Goal: Task Accomplishment & Management: Manage account settings

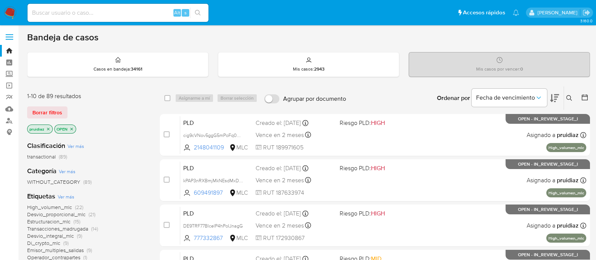
click at [78, 10] on input at bounding box center [118, 13] width 181 height 10
paste input "831072186"
type input "831072186"
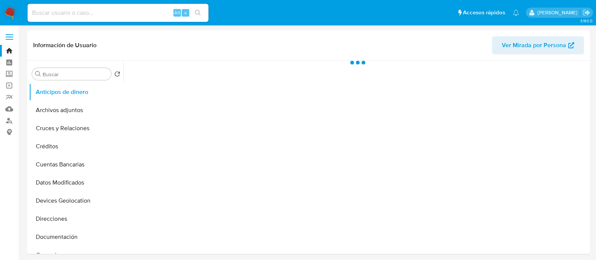
select select "10"
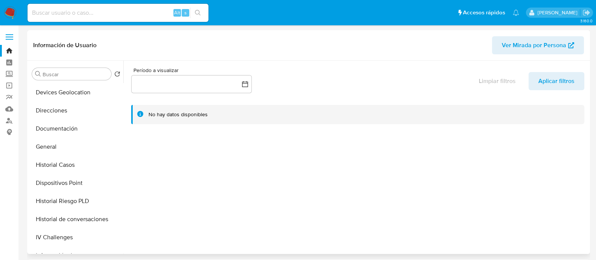
scroll to position [111, 0]
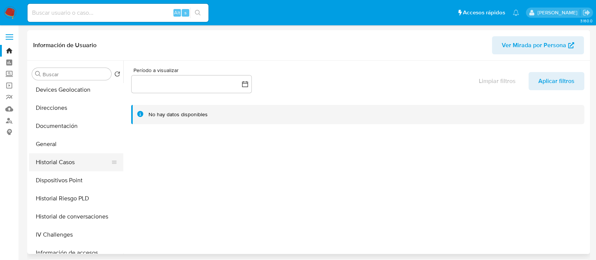
click at [45, 159] on button "Historial Casos" at bounding box center [73, 162] width 88 height 18
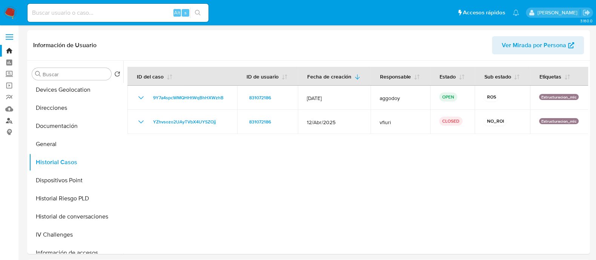
click at [8, 118] on link "Buscador de personas" at bounding box center [45, 121] width 90 height 12
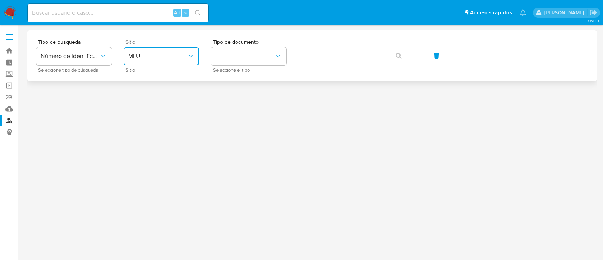
click at [175, 52] on span "MLU" at bounding box center [157, 56] width 59 height 8
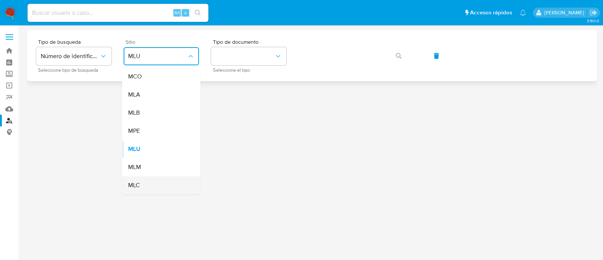
click at [141, 184] on div "MLC" at bounding box center [159, 185] width 62 height 18
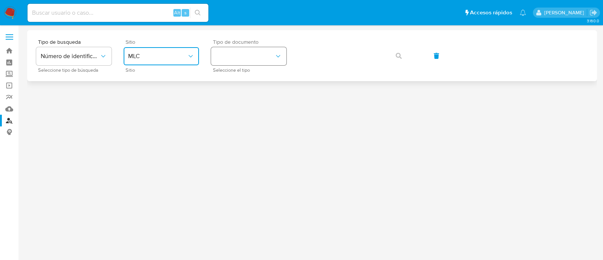
click at [240, 56] on button "identificationType" at bounding box center [248, 56] width 75 height 18
click at [237, 74] on div "RUT RUT" at bounding box center [247, 80] width 62 height 26
click at [386, 57] on button "button" at bounding box center [399, 56] width 26 height 18
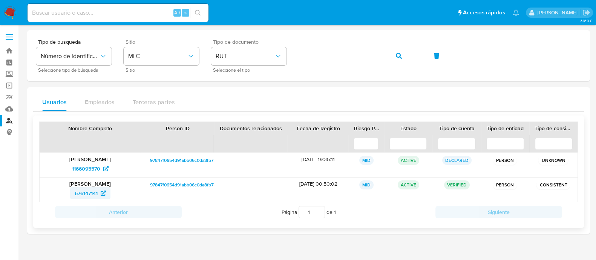
click at [83, 194] on span "676147141" at bounding box center [86, 193] width 23 height 12
click at [8, 12] on img at bounding box center [10, 12] width 13 height 13
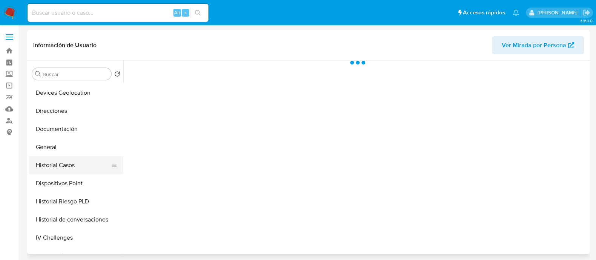
click at [54, 161] on button "Historial Casos" at bounding box center [73, 165] width 88 height 18
select select "10"
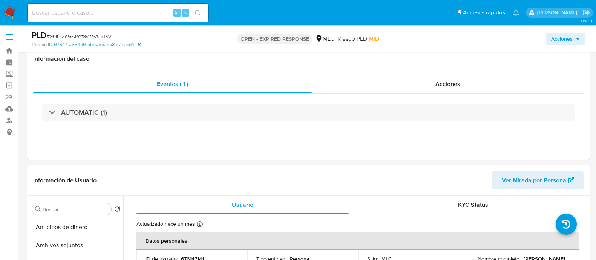
select select "10"
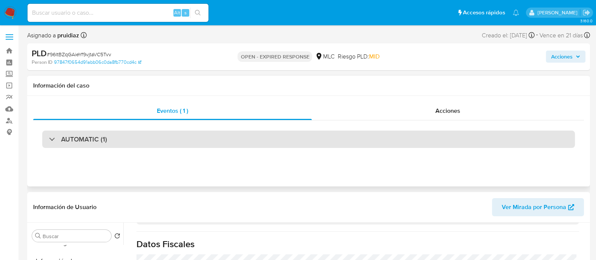
click at [92, 137] on h3 "AUTOMATIC (1)" at bounding box center [84, 139] width 46 height 8
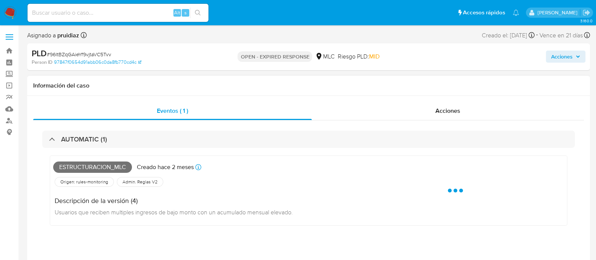
click at [88, 165] on span "Estructuracion_mlc" at bounding box center [92, 166] width 79 height 11
copy span "Estructuracion_mlc"
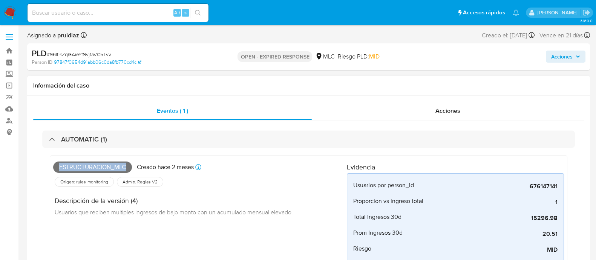
click at [105, 149] on div "Estructuracion_mlc Creado hace 2 meses Creado: 12/07/2025 16:08:50 Origen: rule…" at bounding box center [308, 243] width 533 height 191
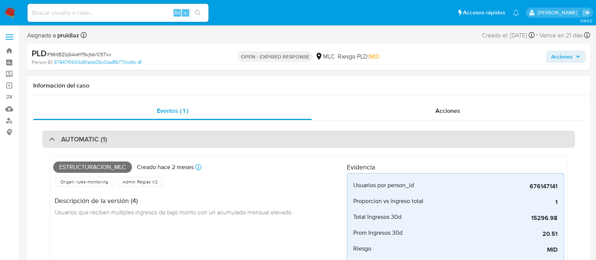
click at [116, 142] on div "AUTOMATIC (1)" at bounding box center [308, 138] width 533 height 17
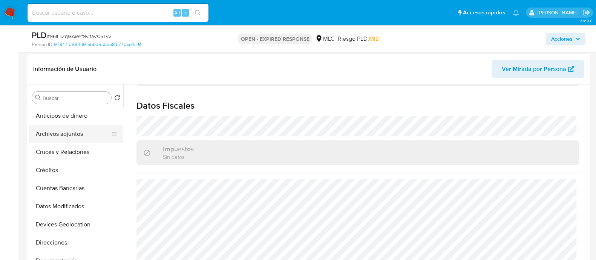
click at [64, 129] on button "Archivos adjuntos" at bounding box center [73, 134] width 88 height 18
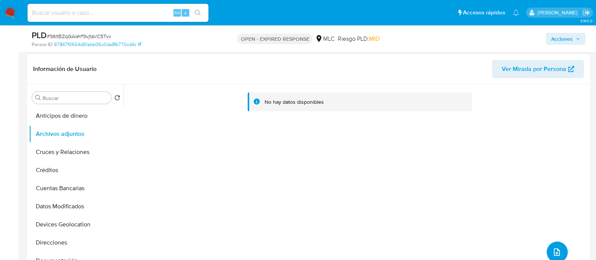
click at [552, 247] on icon "upload-file" at bounding box center [556, 251] width 9 height 9
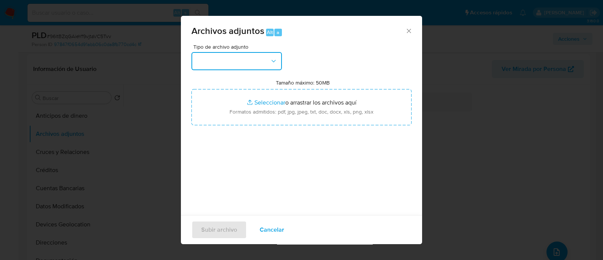
click at [257, 60] on button "button" at bounding box center [237, 61] width 90 height 18
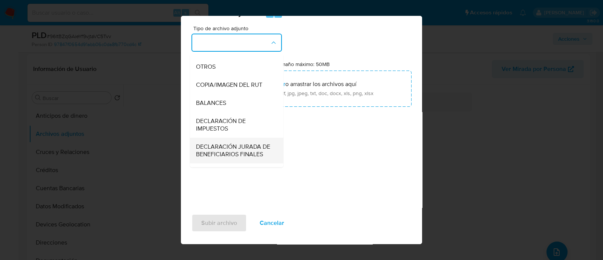
scroll to position [123, 0]
click at [209, 71] on span "OTROS" at bounding box center [206, 67] width 20 height 8
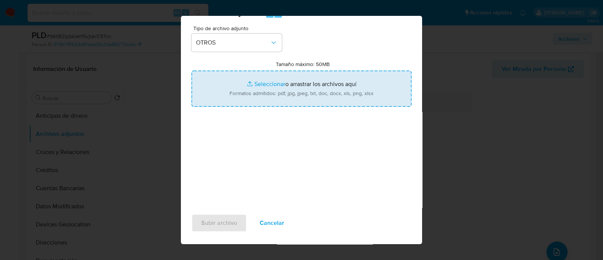
click at [290, 84] on input "Tamaño máximo: 50MB Seleccionar archivos" at bounding box center [302, 89] width 220 height 36
click at [298, 94] on input "Tamaño máximo: 50MB Seleccionar archivos" at bounding box center [302, 89] width 220 height 36
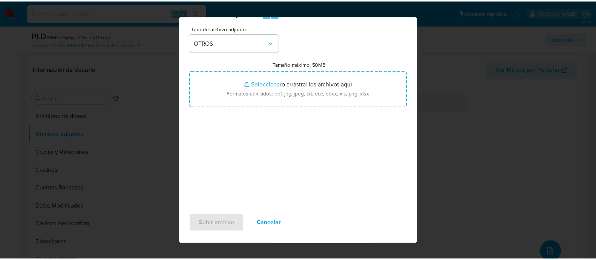
scroll to position [0, 0]
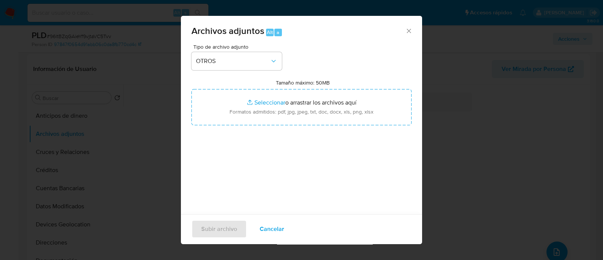
click at [407, 30] on icon "Cerrar" at bounding box center [409, 31] width 4 height 4
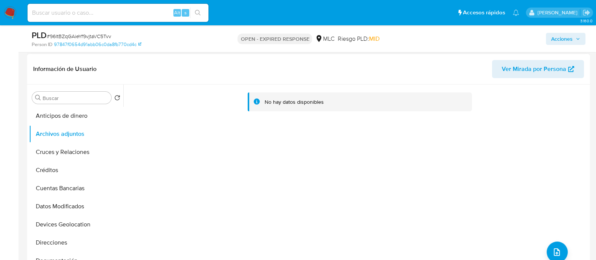
click at [511, 170] on div "No hay datos disponibles" at bounding box center [355, 180] width 465 height 193
click at [552, 157] on div "No hay datos disponibles" at bounding box center [355, 180] width 465 height 193
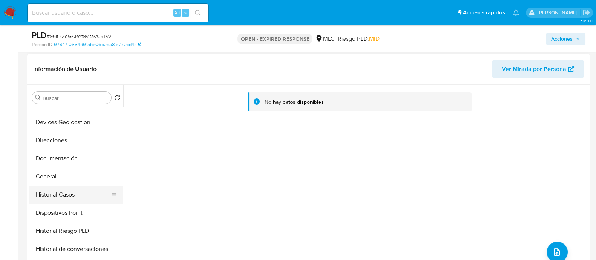
scroll to position [103, 0]
click at [45, 176] on button "General" at bounding box center [73, 176] width 88 height 18
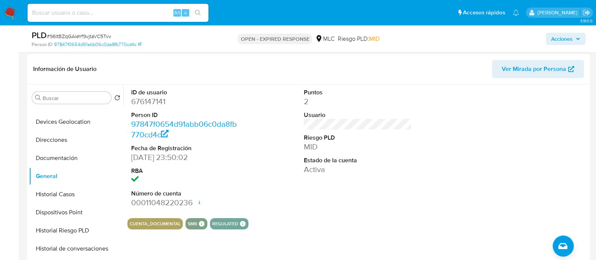
click at [152, 97] on dd "676147141" at bounding box center [185, 101] width 108 height 11
copy dd "676147141"
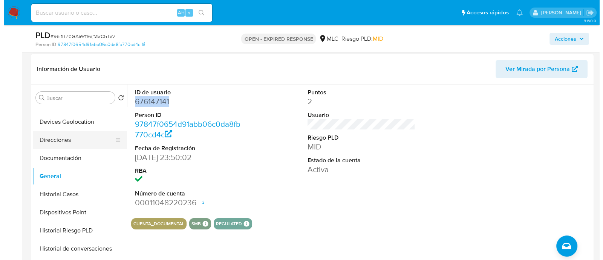
scroll to position [0, 0]
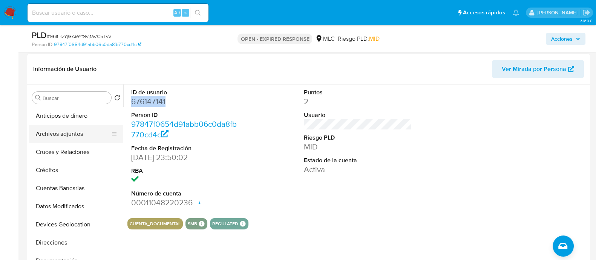
click at [67, 126] on button "Archivos adjuntos" at bounding box center [73, 134] width 88 height 18
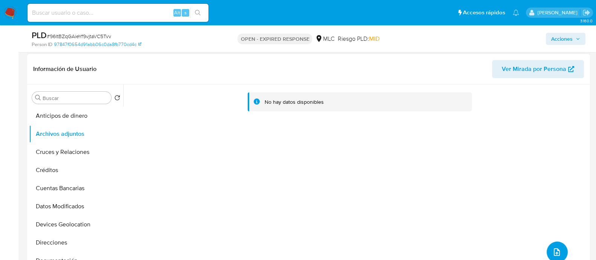
click at [549, 244] on button "upload-file" at bounding box center [557, 251] width 21 height 21
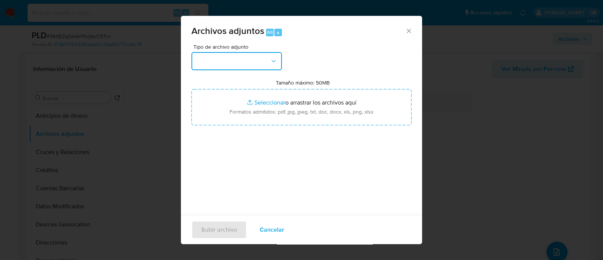
click at [256, 61] on button "button" at bounding box center [237, 61] width 90 height 18
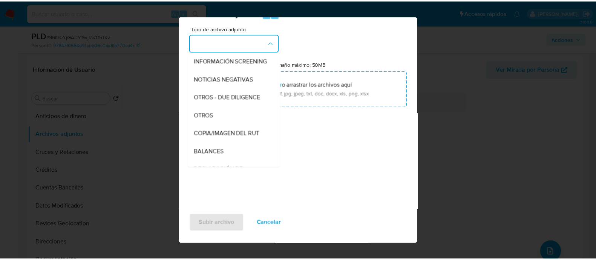
scroll to position [71, 0]
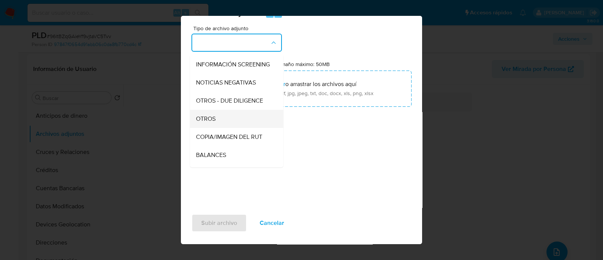
click at [207, 119] on div "OTROS" at bounding box center [234, 119] width 77 height 18
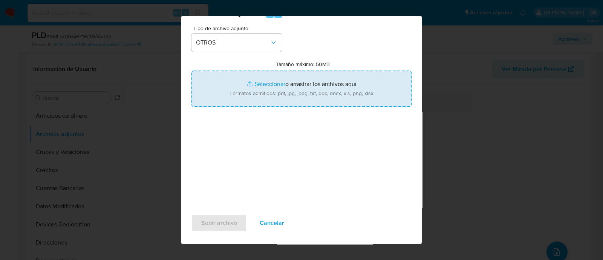
click at [300, 86] on input "Tamaño máximo: 50MB Seleccionar archivos" at bounding box center [302, 89] width 220 height 36
type input "C:\fakepath\676147141 - 19_09_2025.xlsx"
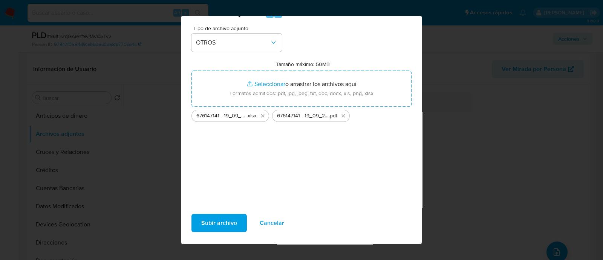
click at [224, 216] on span "Subir archivo" at bounding box center [219, 223] width 36 height 17
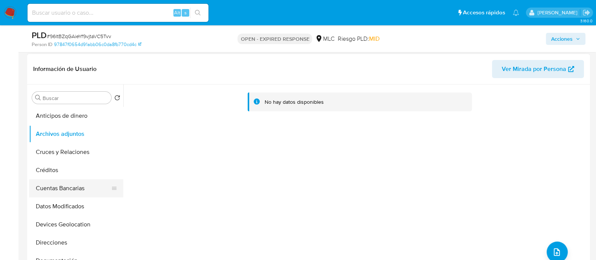
click at [64, 195] on button "Cuentas Bancarias" at bounding box center [73, 188] width 88 height 18
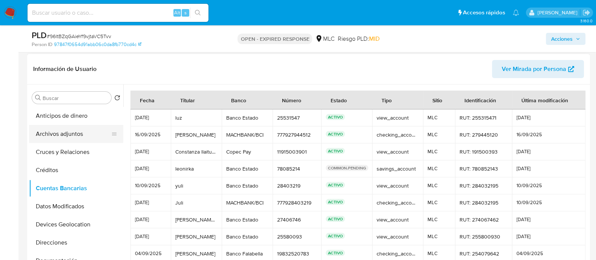
click at [61, 132] on button "Archivos adjuntos" at bounding box center [73, 134] width 88 height 18
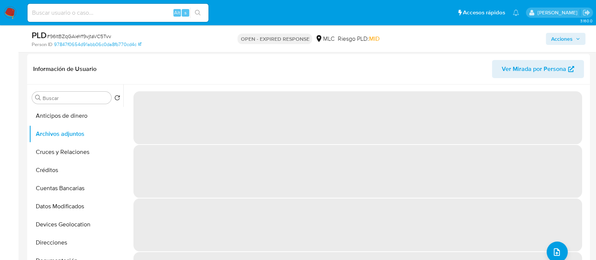
click at [87, 35] on span "# 96ltBZqGAieYf9vjtaVC5Tvv" at bounding box center [79, 36] width 64 height 8
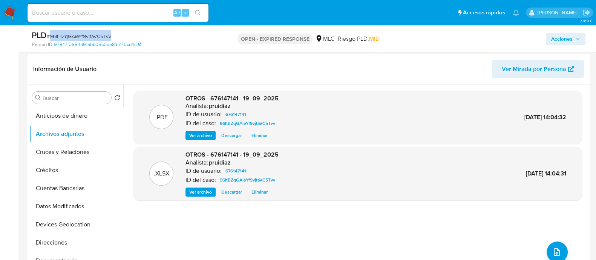
copy span "96ltBZqGAieYf9vjtaVC5Tvv"
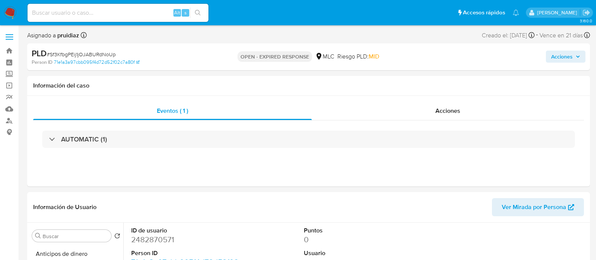
select select "10"
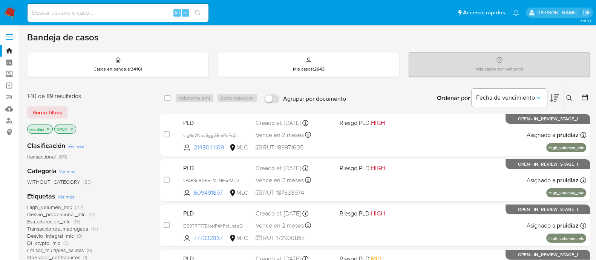
click at [552, 103] on button at bounding box center [554, 97] width 9 height 23
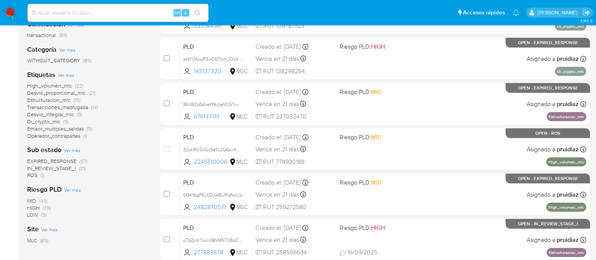
scroll to position [119, 0]
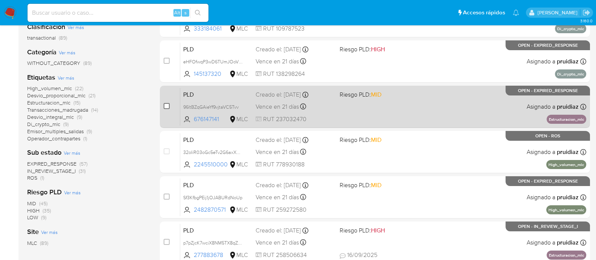
click at [168, 103] on input "checkbox" at bounding box center [167, 106] width 6 height 6
checkbox input "true"
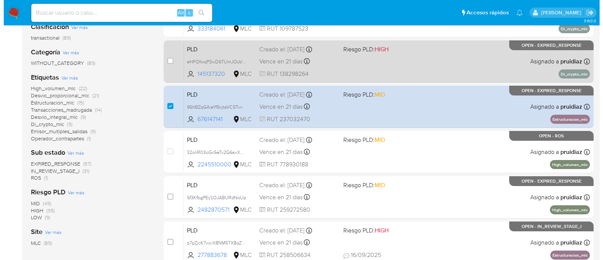
scroll to position [0, 0]
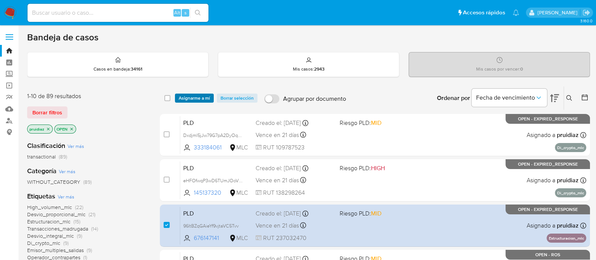
click at [187, 100] on span "Asignarme a mí" at bounding box center [194, 98] width 31 height 8
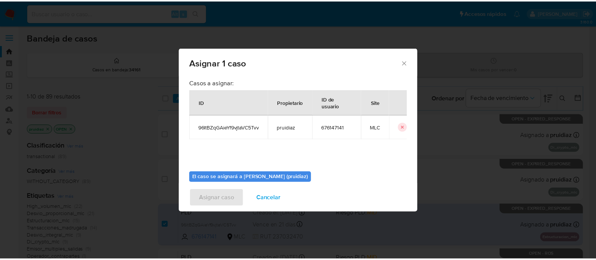
scroll to position [39, 0]
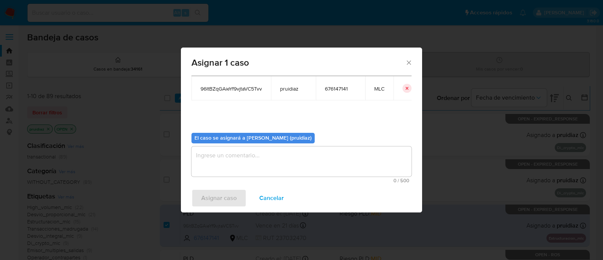
click at [265, 153] on textarea "assign-modal" at bounding box center [302, 161] width 220 height 30
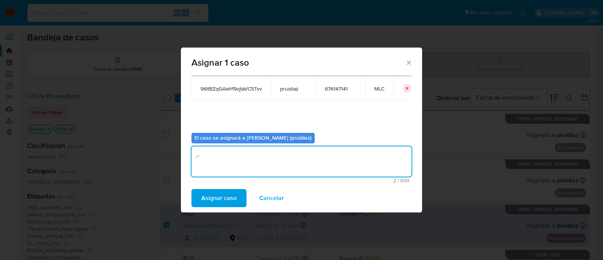
type textarea "."
type textarea "-"
click at [218, 193] on span "Asignar caso" at bounding box center [218, 198] width 35 height 17
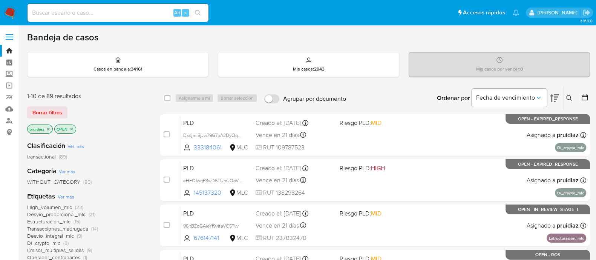
click at [8, 9] on img at bounding box center [10, 12] width 13 height 13
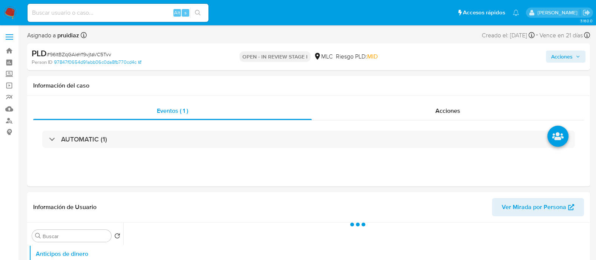
select select "10"
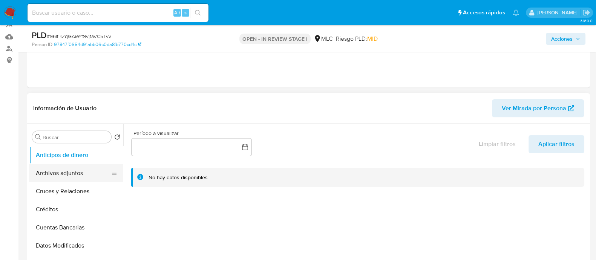
scroll to position [72, 0]
click at [57, 172] on button "Archivos adjuntos" at bounding box center [73, 173] width 88 height 18
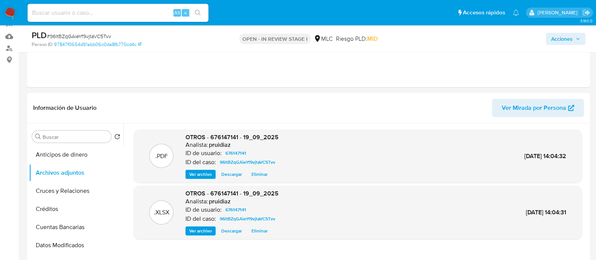
click at [563, 37] on span "Acciones" at bounding box center [561, 39] width 21 height 12
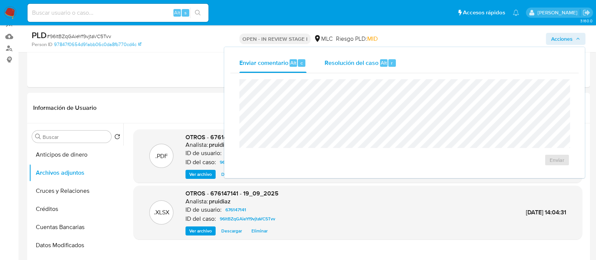
click at [366, 63] on span "Resolución del caso" at bounding box center [352, 62] width 54 height 9
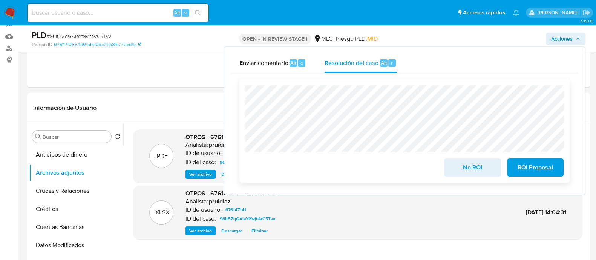
click at [527, 167] on span "ROI Proposal" at bounding box center [535, 167] width 37 height 17
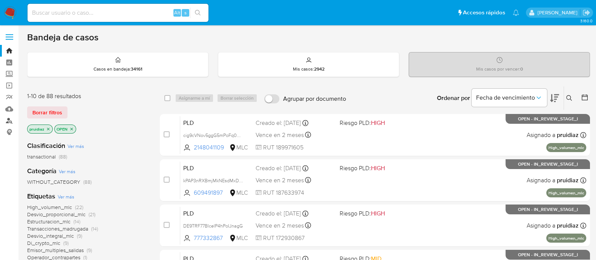
click at [6, 119] on link "Buscador de personas" at bounding box center [45, 121] width 90 height 12
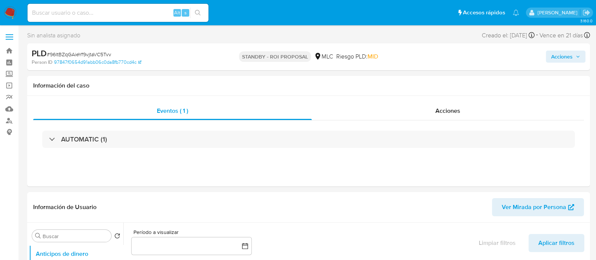
select select "10"
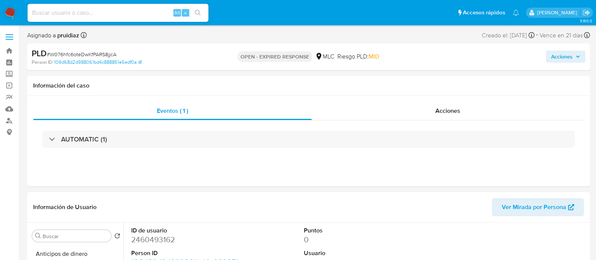
select select "10"
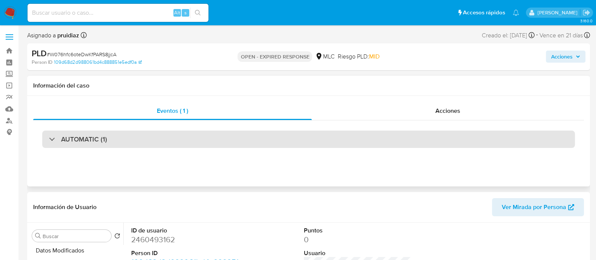
click at [124, 147] on div "AUTOMATIC (1)" at bounding box center [308, 138] width 533 height 17
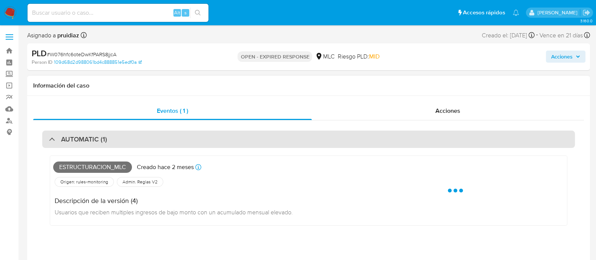
click at [124, 147] on div "AUTOMATIC (1)" at bounding box center [308, 138] width 533 height 17
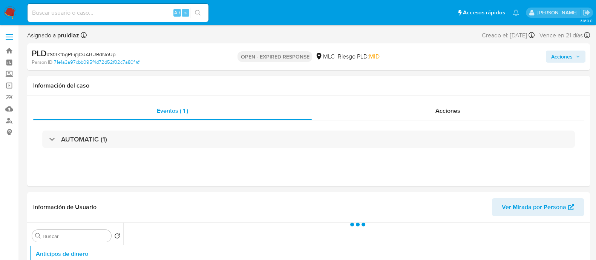
select select "10"
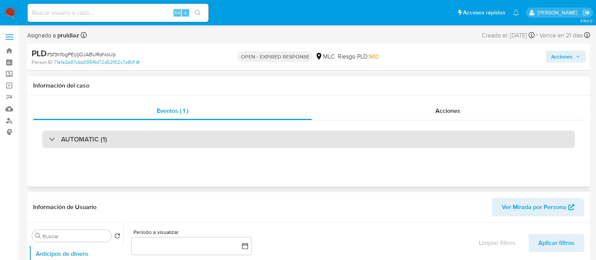
click at [87, 135] on h3 "AUTOMATIC (1)" at bounding box center [84, 139] width 46 height 8
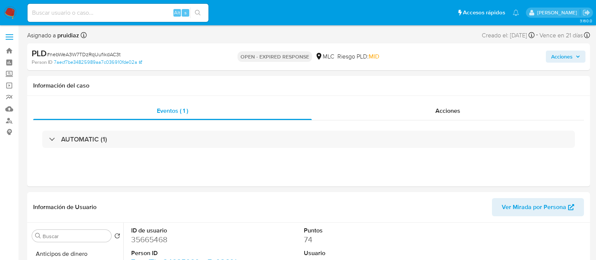
select select "10"
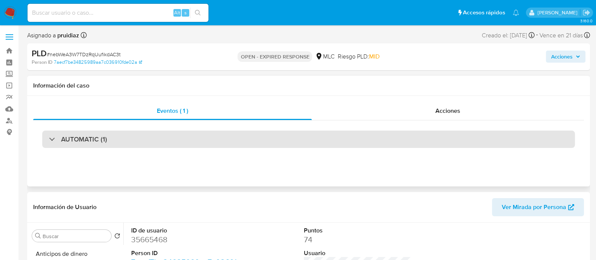
click at [80, 143] on h3 "AUTOMATIC (1)" at bounding box center [84, 139] width 46 height 8
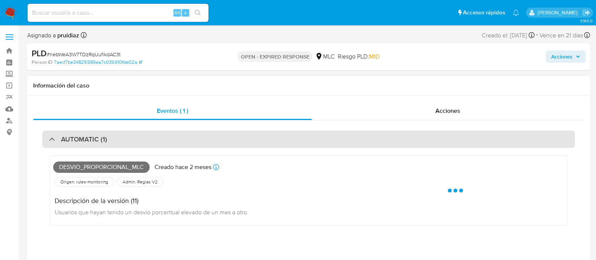
click at [80, 143] on h3 "AUTOMATIC (1)" at bounding box center [84, 139] width 46 height 8
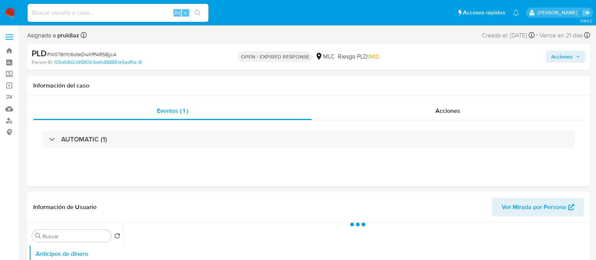
select select "10"
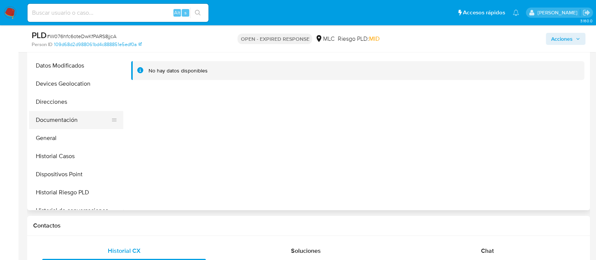
scroll to position [73, 0]
click at [58, 140] on button "General" at bounding box center [73, 138] width 88 height 18
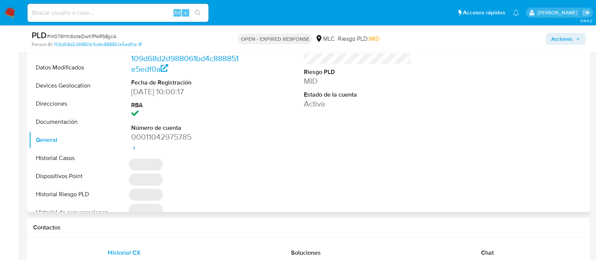
scroll to position [121, 0]
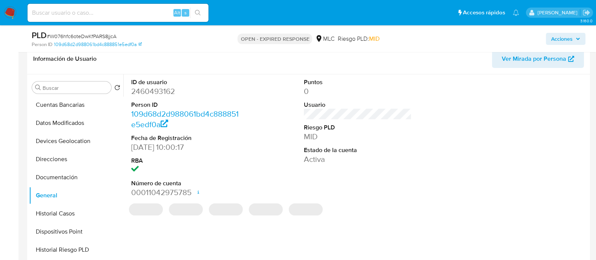
click at [158, 96] on dd "2460493162" at bounding box center [185, 91] width 108 height 11
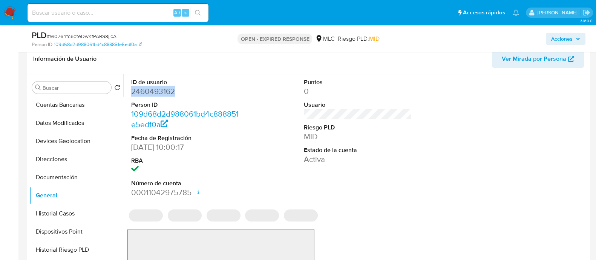
copy dd "2460493162"
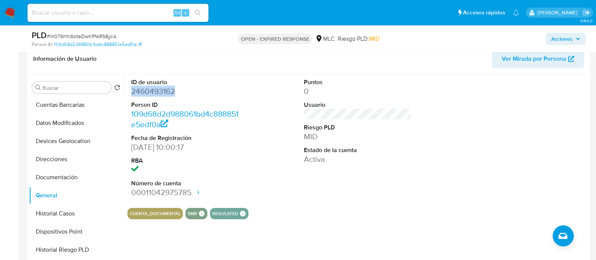
click at [155, 92] on dd "2460493162" at bounding box center [185, 91] width 108 height 11
click at [99, 37] on span "# W076hfc6oteDwKfPARS8jjcA" at bounding box center [82, 36] width 70 height 8
copy span "W076hfc6oteDwKfPARS8jjcA"
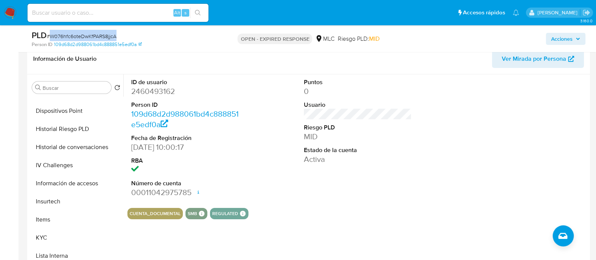
scroll to position [195, 0]
click at [37, 227] on button "KYC" at bounding box center [73, 236] width 88 height 18
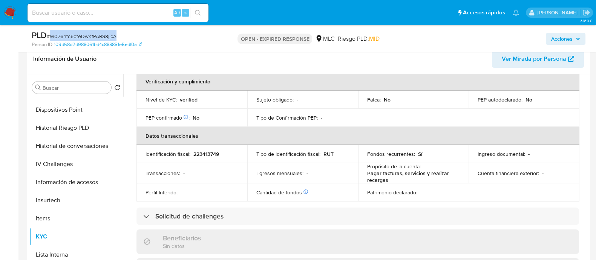
scroll to position [0, 0]
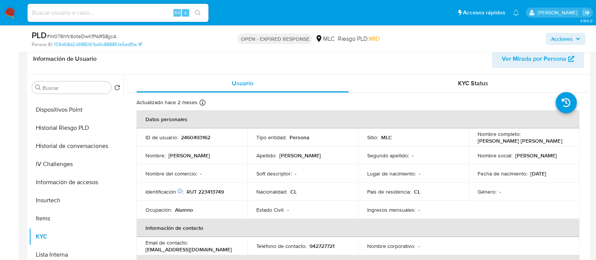
click at [208, 192] on p "RUT 223413749" at bounding box center [205, 191] width 37 height 7
copy p "223413749"
click at [211, 192] on p "RUT 223413749" at bounding box center [205, 191] width 37 height 7
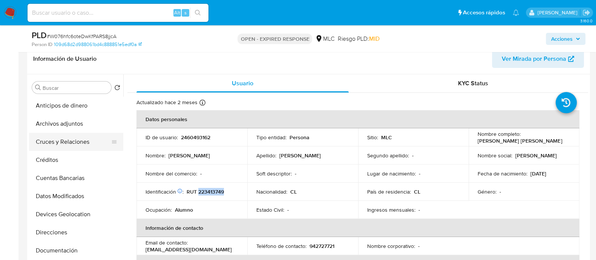
click at [63, 150] on button "Cruces y Relaciones" at bounding box center [73, 142] width 88 height 18
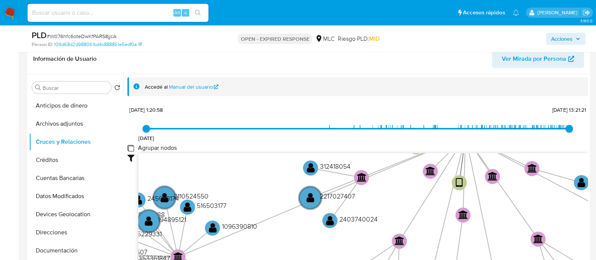
click at [130, 147] on group_nodes "Agrupar nodos" at bounding box center [130, 148] width 6 height 6
checkbox group_nodes "true"
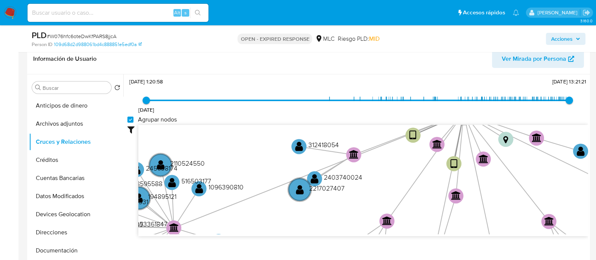
scroll to position [28, 0]
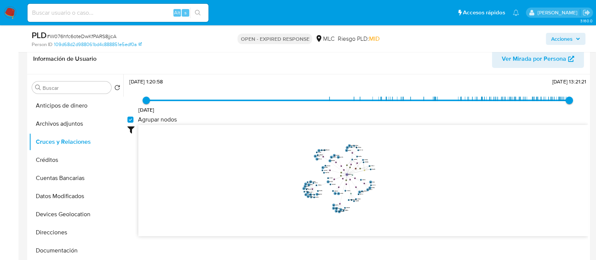
click at [403, 173] on icon "device-680eb690538c3d9e107f5004  user-2460493162  2460493162 user-2408802921 …" at bounding box center [363, 179] width 450 height 109
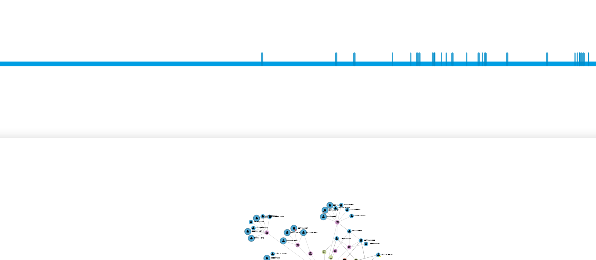
scroll to position [121, 0]
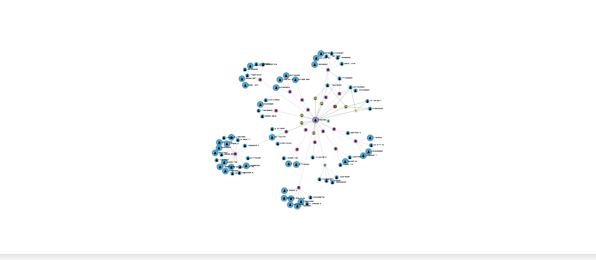
drag, startPoint x: 378, startPoint y: 180, endPoint x: 375, endPoint y: 201, distance: 21.8
click at [375, 201] on icon "device-680eb690538c3d9e107f5004  user-2460493162  2460493162 user-2408802921 …" at bounding box center [363, 179] width 450 height 109
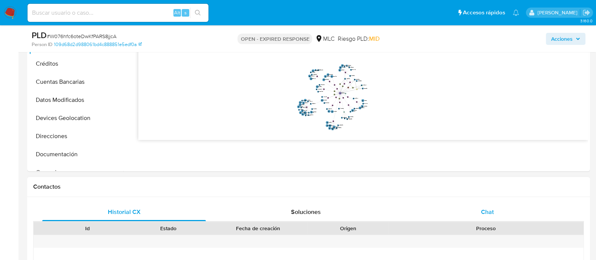
scroll to position [218, 0]
click at [495, 208] on div "Chat" at bounding box center [488, 211] width 164 height 18
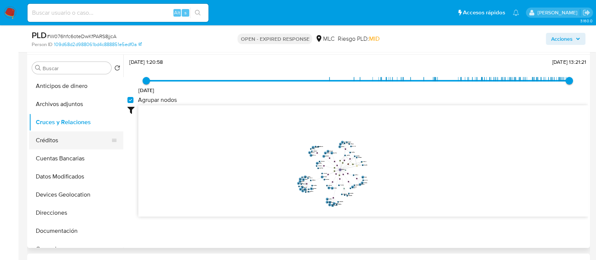
scroll to position [49, 0]
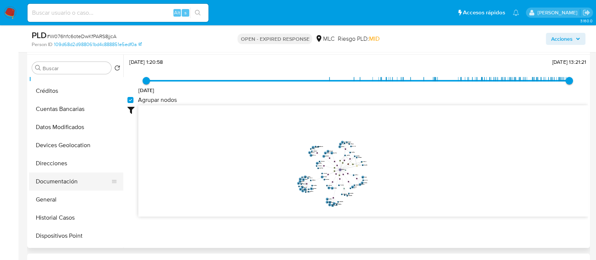
click at [52, 179] on button "Documentación" at bounding box center [73, 181] width 88 height 18
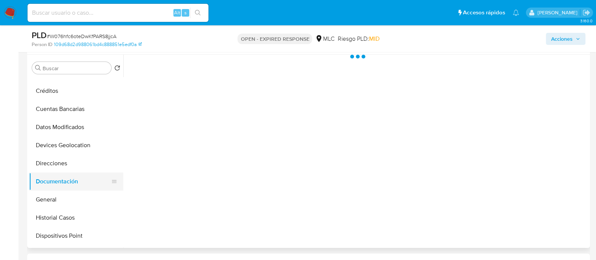
scroll to position [0, 0]
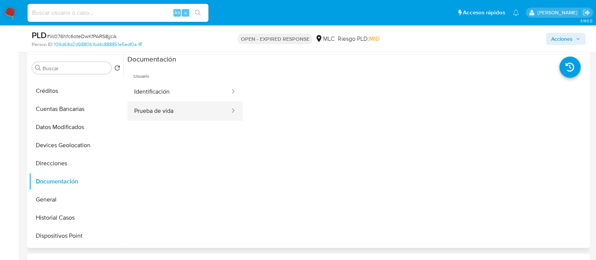
click at [172, 105] on button "Prueba de vida" at bounding box center [178, 110] width 103 height 19
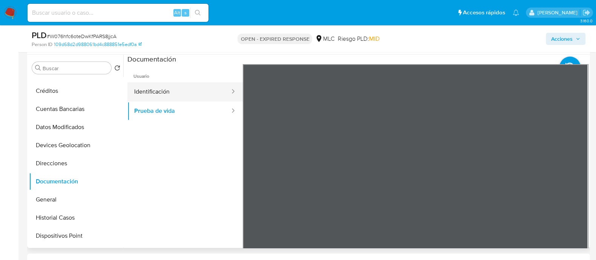
click at [189, 86] on button "Identificación" at bounding box center [178, 91] width 103 height 19
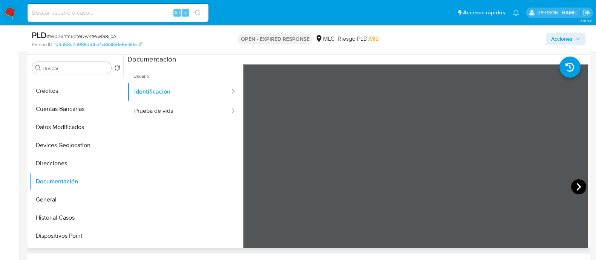
click at [578, 189] on icon at bounding box center [578, 186] width 15 height 15
click at [162, 114] on button "Prueba de vida" at bounding box center [178, 110] width 103 height 19
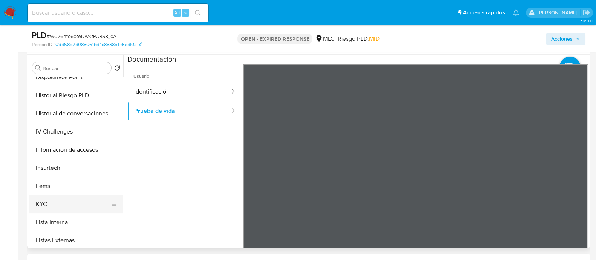
scroll to position [209, 0]
click at [56, 201] on button "KYC" at bounding box center [73, 203] width 88 height 18
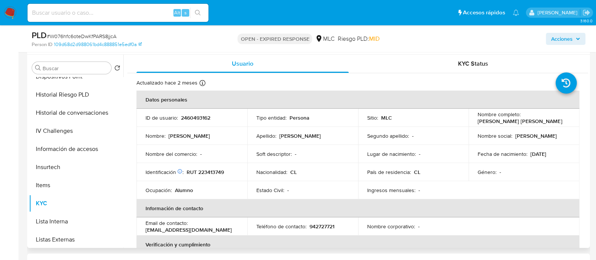
drag, startPoint x: 554, startPoint y: 123, endPoint x: 471, endPoint y: 122, distance: 83.0
click at [471, 122] on td "Nombre completo : Rayen Millaray Quimen Palacios" at bounding box center [524, 118] width 111 height 18
copy p "Rayen Millaray Quimen Palacios"
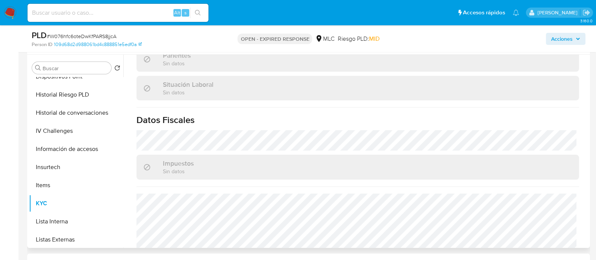
scroll to position [0, 0]
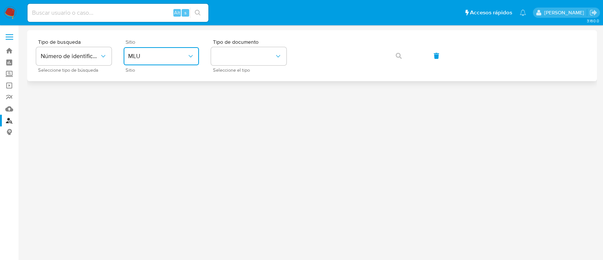
click at [181, 52] on span "MLU" at bounding box center [157, 56] width 59 height 8
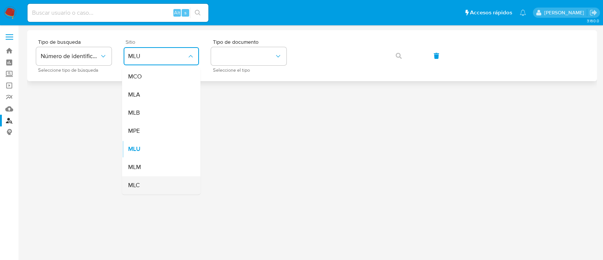
click at [143, 186] on div "MLC" at bounding box center [159, 185] width 62 height 18
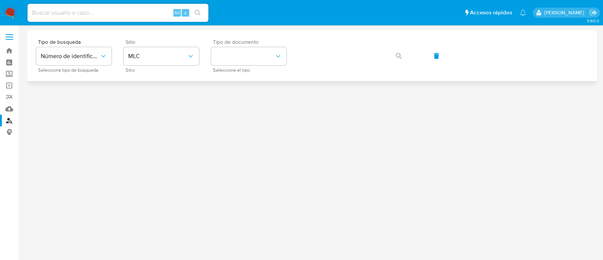
click at [260, 46] on div "Tipo de documento Seleccione el tipo" at bounding box center [248, 55] width 75 height 33
click at [246, 57] on button "identificationType" at bounding box center [248, 56] width 75 height 18
click at [225, 82] on span "RUT" at bounding box center [221, 84] width 11 height 7
click at [396, 56] on icon "button" at bounding box center [399, 56] width 6 height 6
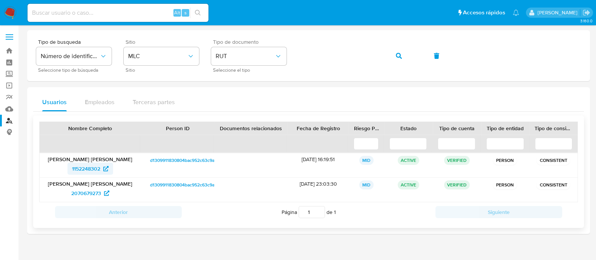
click at [82, 169] on span "1152248302" at bounding box center [86, 169] width 28 height 12
click at [85, 189] on span "2070679273" at bounding box center [86, 193] width 30 height 12
click at [89, 192] on span "2070679273" at bounding box center [86, 193] width 30 height 12
drag, startPoint x: 135, startPoint y: 162, endPoint x: 67, endPoint y: 159, distance: 67.6
click at [67, 159] on div "Vicente Claudio Andrés Núñez Osorio 1152248302" at bounding box center [90, 165] width 101 height 24
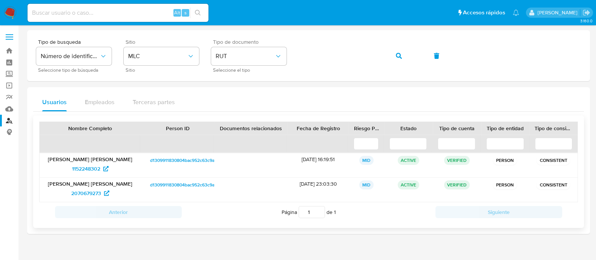
click at [67, 159] on p "[PERSON_NAME] [PERSON_NAME]" at bounding box center [90, 159] width 91 height 7
click at [0, 15] on nav "Pausado Ver notificaciones Alt s Accesos rápidos Presiona las siguientes teclas…" at bounding box center [298, 12] width 596 height 25
click at [11, 12] on img at bounding box center [10, 12] width 13 height 13
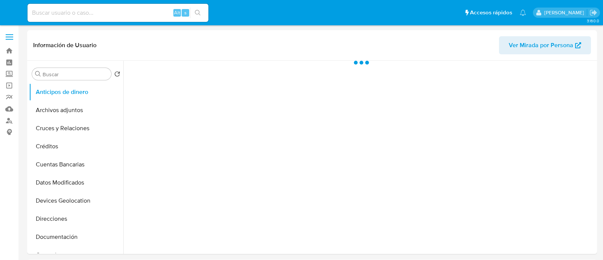
select select "10"
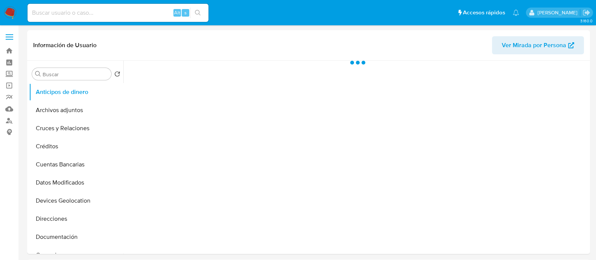
select select "10"
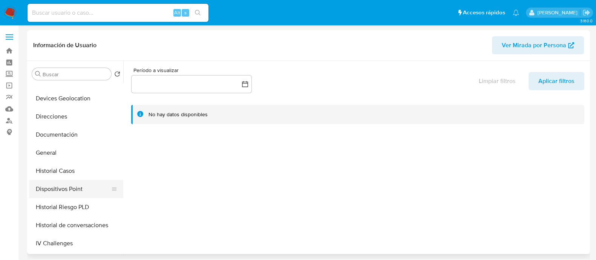
scroll to position [103, 0]
click at [63, 182] on button "Dispositivos Point" at bounding box center [73, 188] width 88 height 18
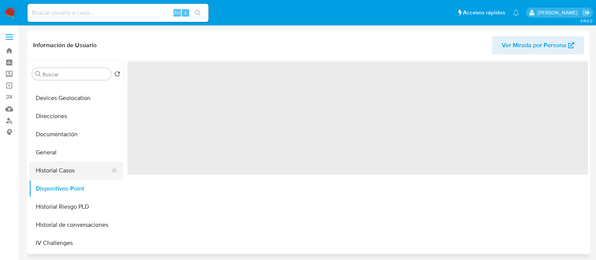
click at [63, 177] on button "Historial Casos" at bounding box center [73, 170] width 88 height 18
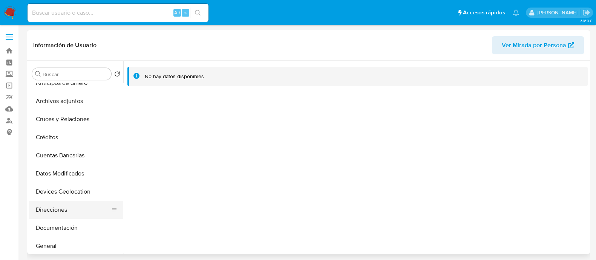
scroll to position [9, 0]
click at [51, 242] on button "General" at bounding box center [73, 246] width 88 height 18
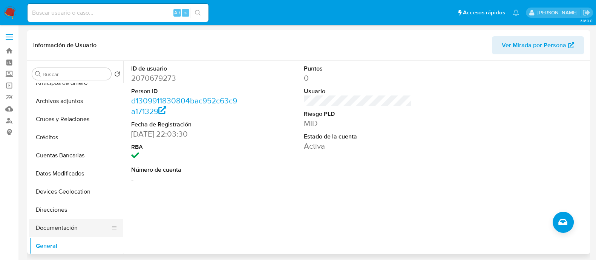
scroll to position [74, 0]
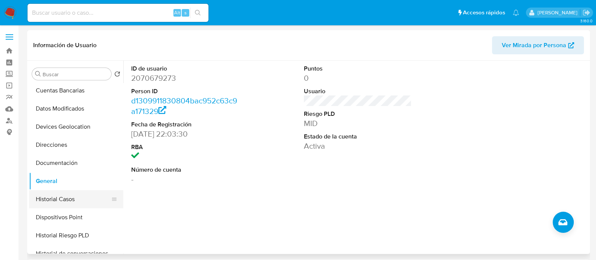
click at [71, 197] on button "Historial Casos" at bounding box center [73, 199] width 88 height 18
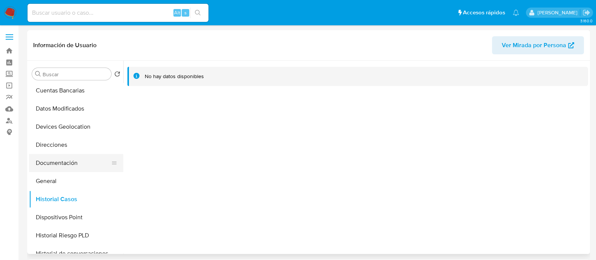
click at [59, 163] on button "Documentación" at bounding box center [73, 163] width 88 height 18
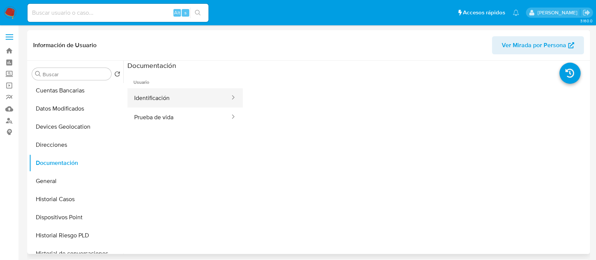
click at [177, 103] on button "Identificación" at bounding box center [178, 97] width 103 height 19
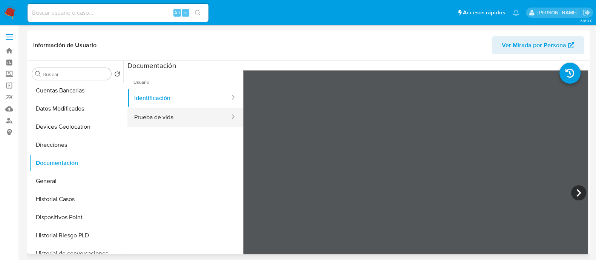
click at [201, 120] on button "Prueba de vida" at bounding box center [178, 116] width 103 height 19
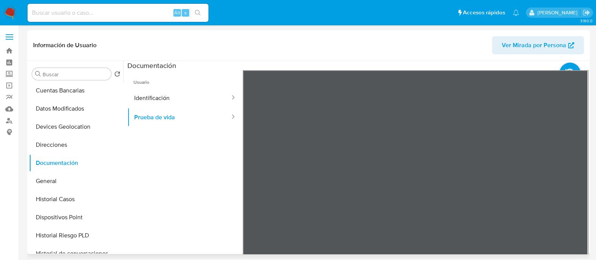
click at [169, 87] on span "Usuario" at bounding box center [184, 79] width 115 height 18
click at [161, 94] on button "Identificación" at bounding box center [178, 97] width 103 height 19
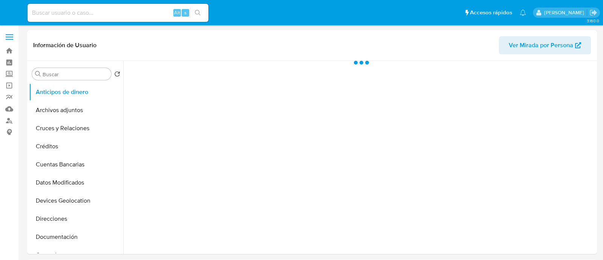
select select "10"
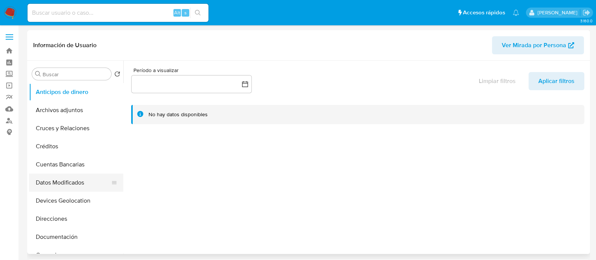
scroll to position [61, 0]
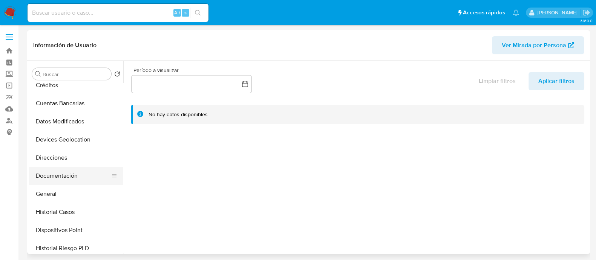
click at [69, 167] on button "Documentación" at bounding box center [73, 176] width 88 height 18
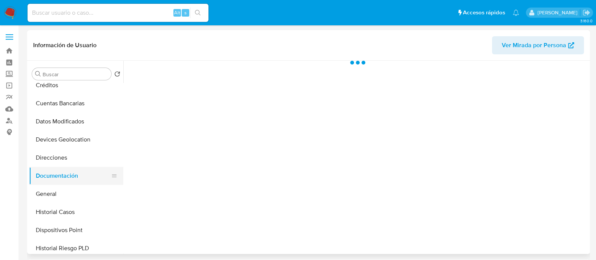
click at [55, 176] on button "Documentación" at bounding box center [73, 176] width 88 height 18
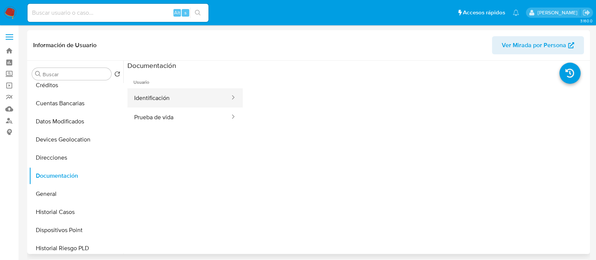
click at [176, 98] on button "Identificación" at bounding box center [178, 97] width 103 height 19
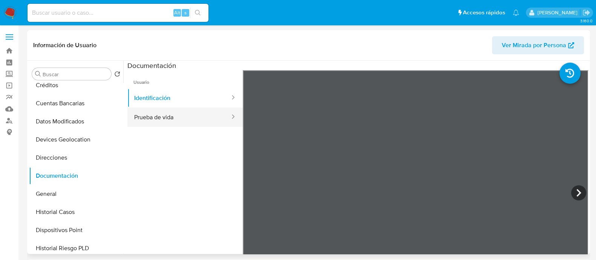
click at [174, 117] on button "Prueba de vida" at bounding box center [178, 116] width 103 height 19
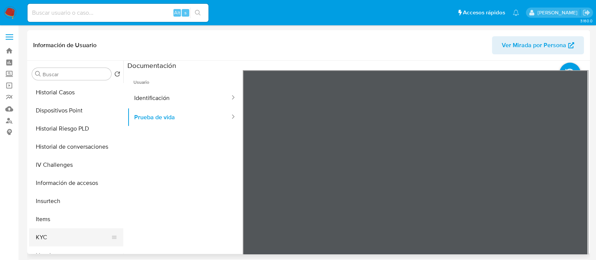
scroll to position [181, 0]
click at [42, 235] on button "KYC" at bounding box center [73, 236] width 88 height 18
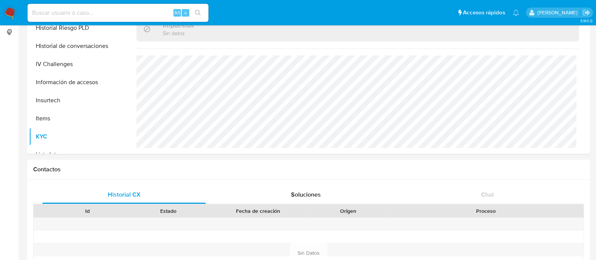
scroll to position [0, 0]
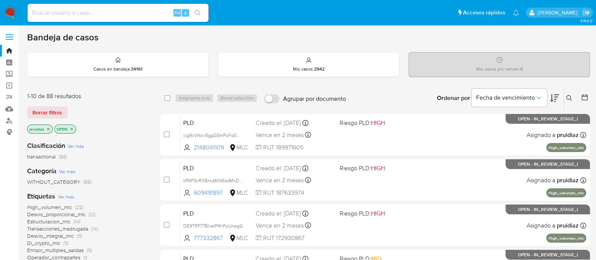
click at [13, 12] on img at bounding box center [10, 12] width 13 height 13
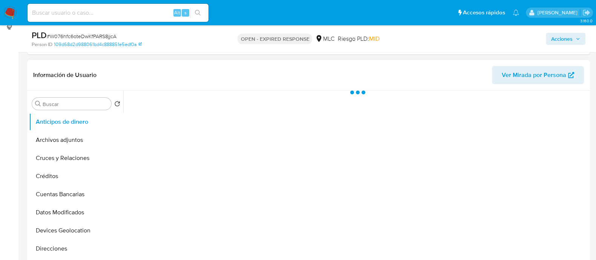
select select "10"
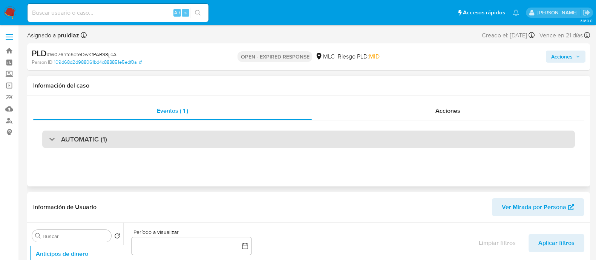
click at [72, 139] on h3 "AUTOMATIC (1)" at bounding box center [84, 139] width 46 height 8
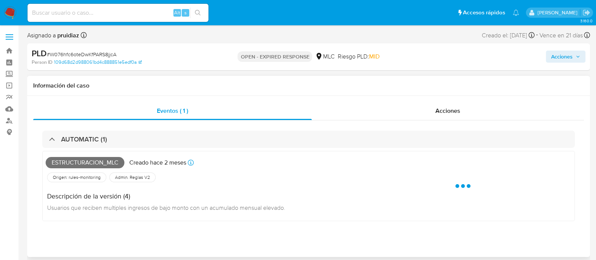
click at [89, 162] on span "Estructuracion_mlc" at bounding box center [85, 162] width 79 height 11
copy span "Estructuracion_mlc"
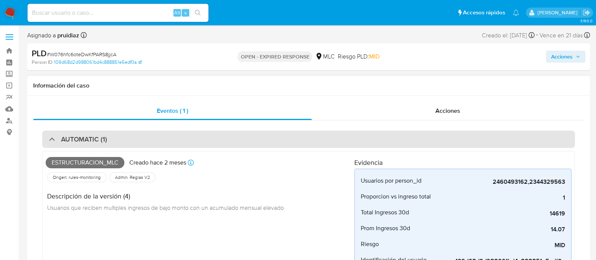
click at [104, 141] on h3 "AUTOMATIC (1)" at bounding box center [84, 139] width 46 height 8
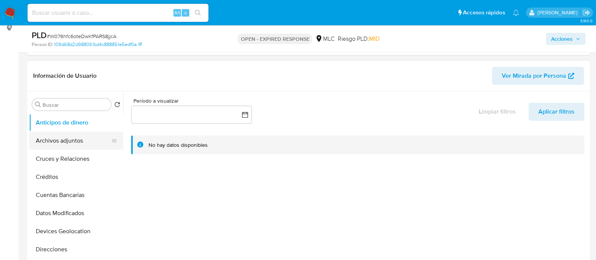
scroll to position [104, 0]
click at [49, 147] on button "Archivos adjuntos" at bounding box center [73, 141] width 88 height 18
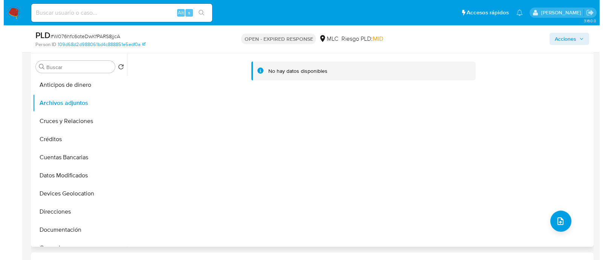
scroll to position [143, 0]
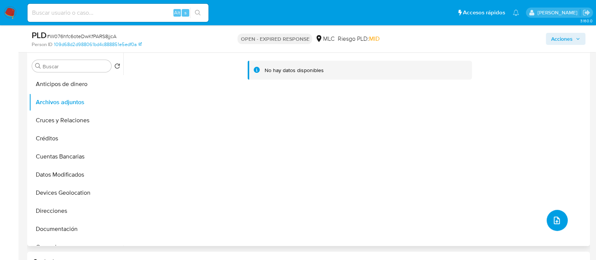
click at [554, 220] on icon "upload-file" at bounding box center [556, 220] width 9 height 9
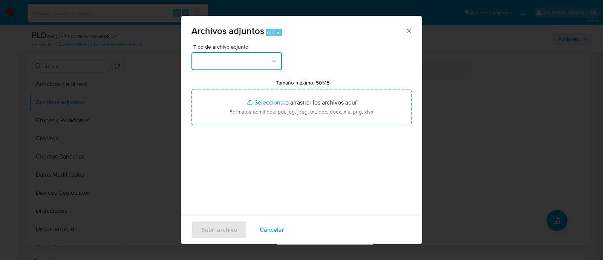
click at [224, 65] on button "button" at bounding box center [237, 61] width 90 height 18
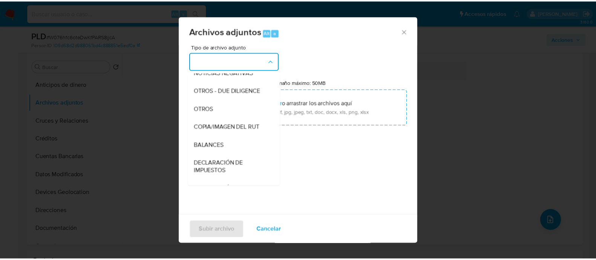
scroll to position [99, 0]
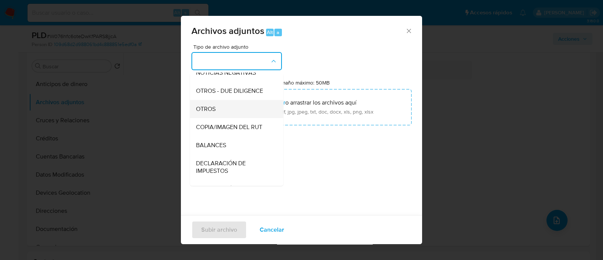
click at [205, 109] on div "OTROS" at bounding box center [234, 109] width 77 height 18
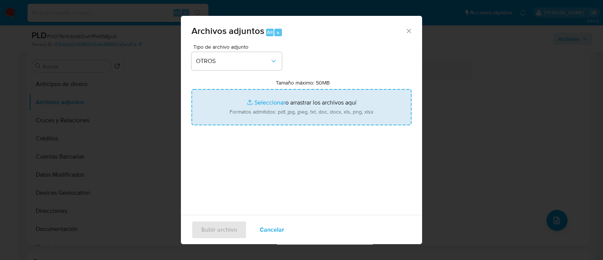
click at [266, 106] on input "Tamaño máximo: 50MB Seleccionar archivos" at bounding box center [302, 107] width 220 height 36
type input "C:\fakepath\2460493162 - 19_09_2025.xlsx"
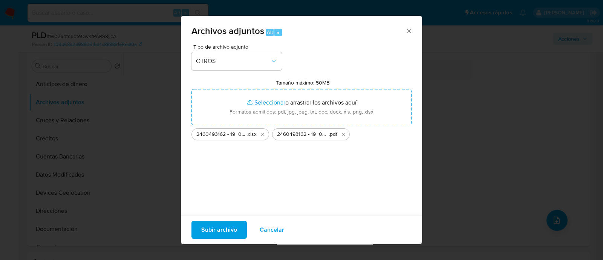
click at [207, 229] on span "Subir archivo" at bounding box center [219, 229] width 36 height 17
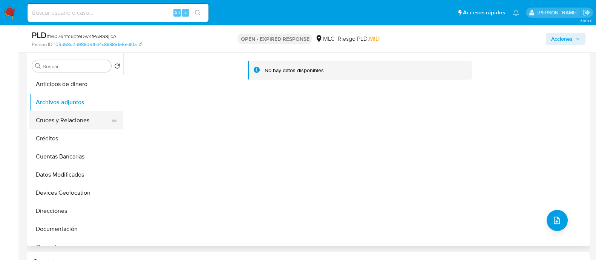
click at [67, 123] on button "Cruces y Relaciones" at bounding box center [73, 120] width 88 height 18
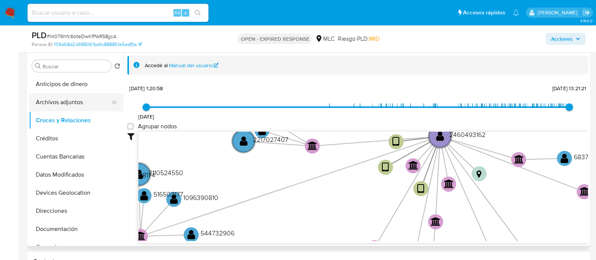
click at [74, 95] on button "Archivos adjuntos" at bounding box center [73, 102] width 88 height 18
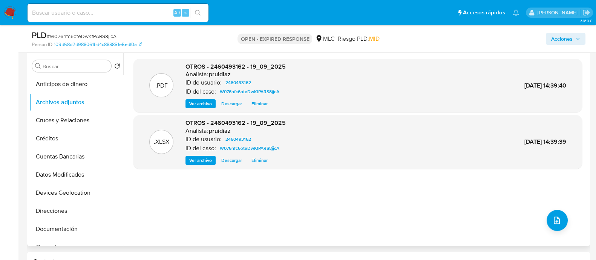
scroll to position [0, 0]
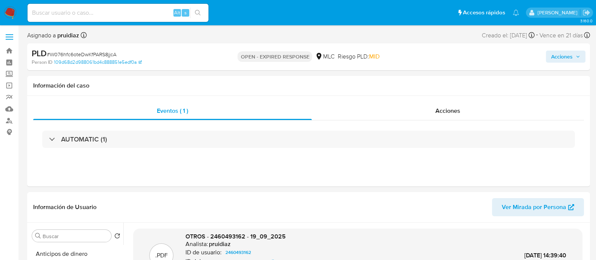
click at [97, 54] on span "# W076hfc6oteDwKfPARS8jjcA" at bounding box center [82, 55] width 70 height 8
copy span "W076hfc6oteDwKfPARS8jjcA"
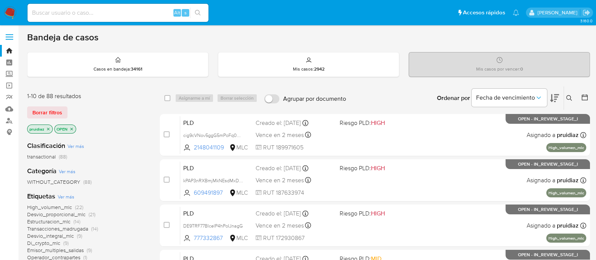
click at [554, 96] on icon at bounding box center [554, 98] width 9 height 8
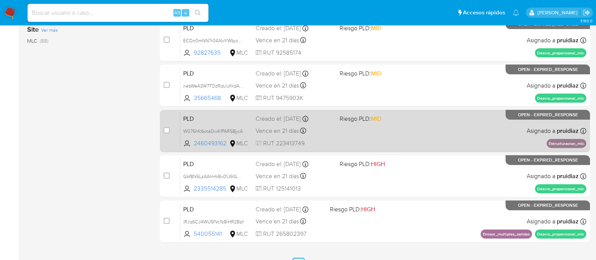
click at [170, 130] on div "case-item-checkbox No es posible asignar el caso" at bounding box center [172, 131] width 17 height 38
click at [167, 129] on input "checkbox" at bounding box center [167, 130] width 6 height 6
checkbox input "true"
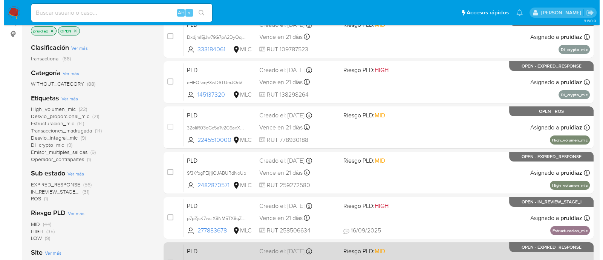
scroll to position [0, 0]
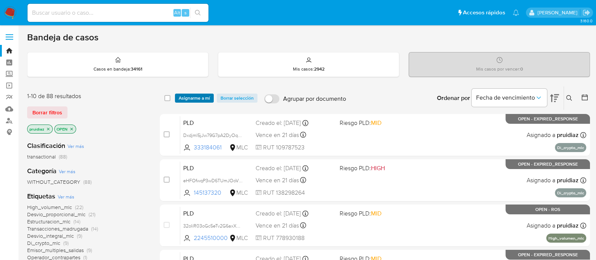
click at [190, 95] on span "Asignarme a mí" at bounding box center [194, 98] width 31 height 8
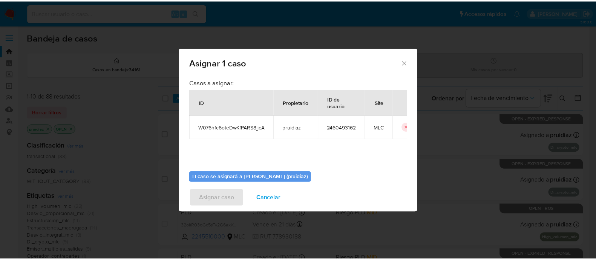
scroll to position [39, 0]
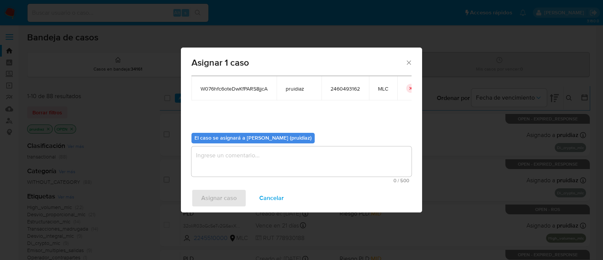
click at [255, 160] on textarea "assign-modal" at bounding box center [302, 161] width 220 height 30
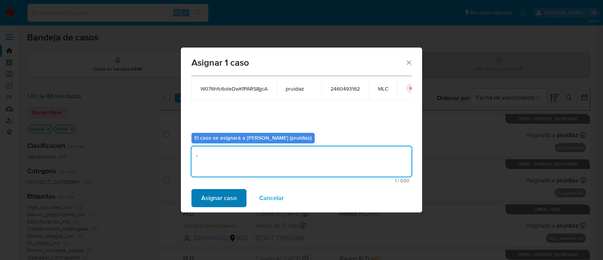
type textarea "-"
click at [216, 197] on span "Asignar caso" at bounding box center [218, 198] width 35 height 17
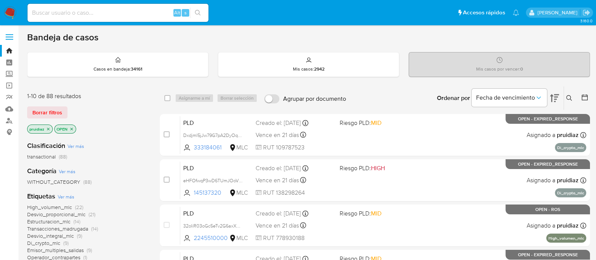
click at [11, 15] on img at bounding box center [10, 12] width 13 height 13
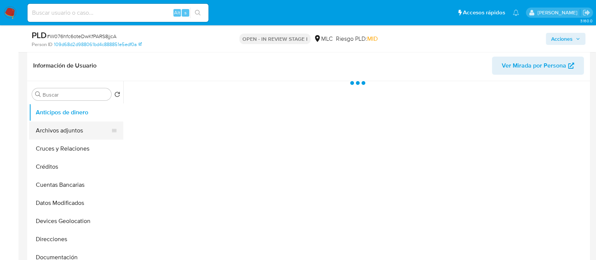
click at [60, 129] on button "Archivos adjuntos" at bounding box center [73, 130] width 88 height 18
select select "10"
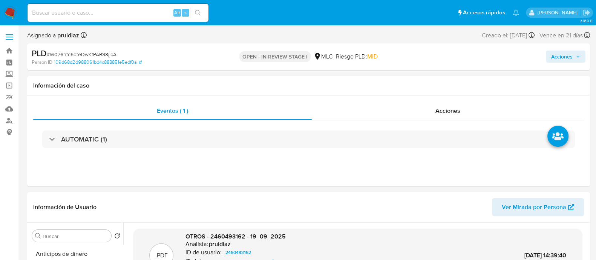
click at [566, 58] on span "Acciones" at bounding box center [561, 57] width 21 height 12
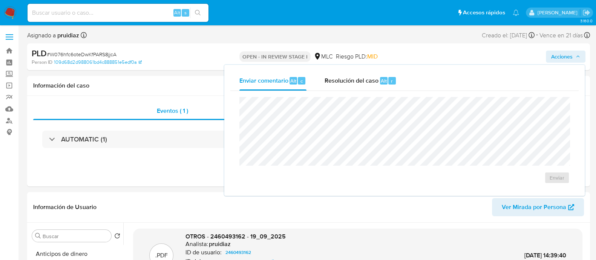
click at [359, 90] on div "Enviar comentario Alt c Resolución del caso Alt r Enviar" at bounding box center [404, 130] width 348 height 119
click at [354, 73] on div "Resolución del caso Alt r" at bounding box center [361, 81] width 72 height 20
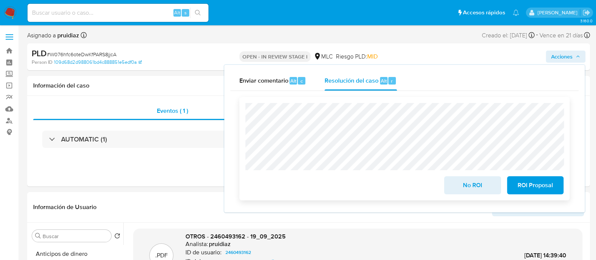
click at [527, 181] on span "ROI Proposal" at bounding box center [535, 185] width 37 height 17
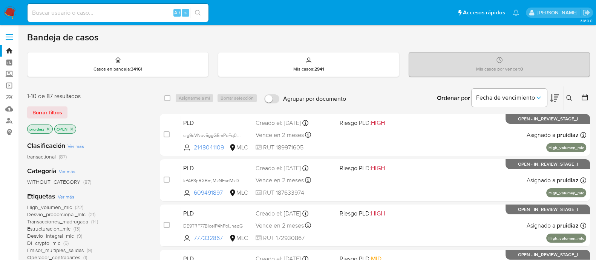
click at [11, 20] on nav "Pausado Ver notificaciones Alt s Accesos rápidos Presiona las siguientes teclas…" at bounding box center [298, 12] width 596 height 25
click at [11, 13] on img at bounding box center [10, 12] width 13 height 13
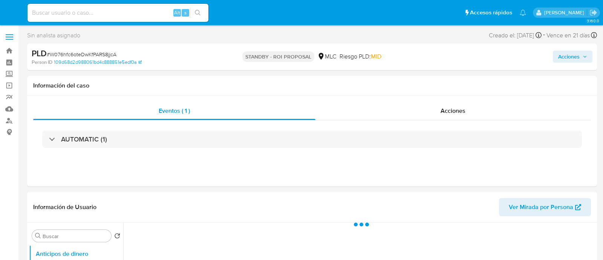
select select "10"
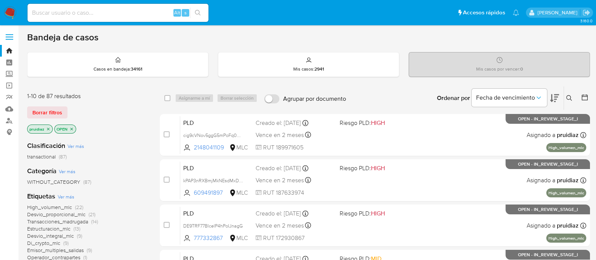
click at [556, 101] on icon at bounding box center [554, 98] width 9 height 9
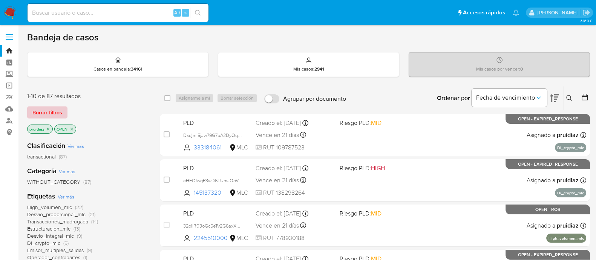
click at [33, 114] on span "Borrar filtros" at bounding box center [47, 112] width 30 height 11
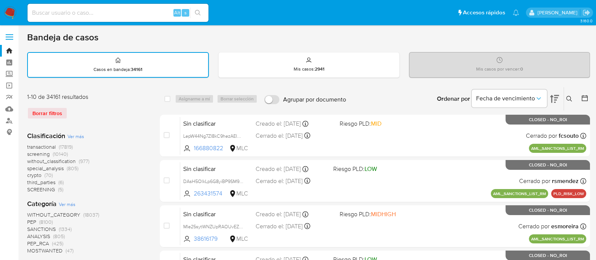
click at [582, 94] on icon at bounding box center [585, 98] width 8 height 8
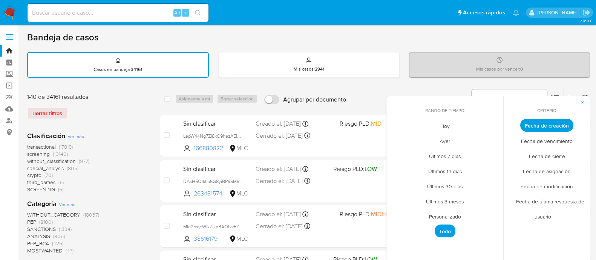
drag, startPoint x: 442, startPoint y: 221, endPoint x: 449, endPoint y: 218, distance: 7.8
click at [449, 218] on span "Personalizado" at bounding box center [445, 216] width 48 height 15
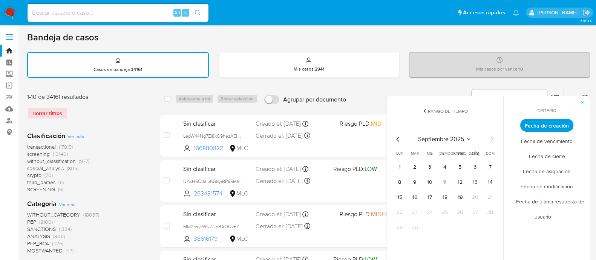
click at [449, 218] on tbody "1 2 3 4 5 6 7 8 9 10 11 12 13 14 15 16 17 18 19 20 21 22 23 24 25 26 27 28 29 30" at bounding box center [445, 197] width 103 height 72
click at [398, 146] on div "septiembre 2025 septiembre 2025 lun lunes mar martes mié miércoles jue jueves v…" at bounding box center [445, 184] width 103 height 99
click at [397, 138] on icon "Mes anterior" at bounding box center [397, 138] width 3 height 5
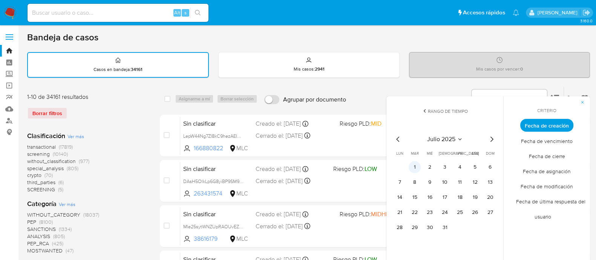
click at [417, 163] on button "1" at bounding box center [415, 167] width 12 height 12
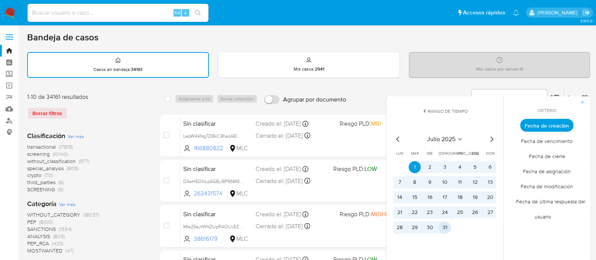
click at [443, 226] on button "31" at bounding box center [445, 227] width 12 height 12
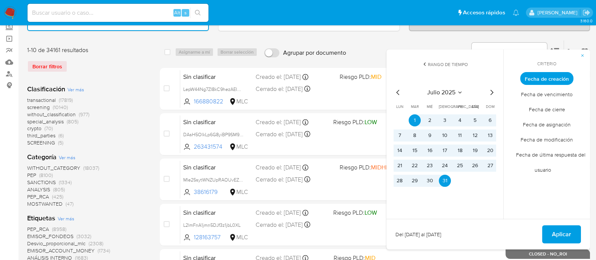
scroll to position [50, 0]
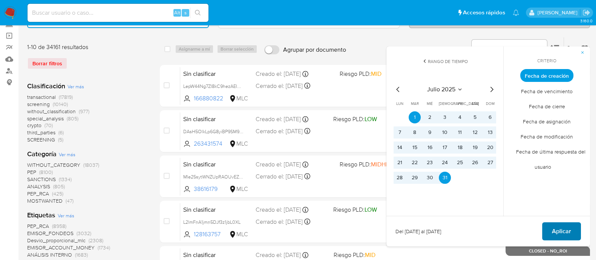
click at [555, 225] on span "Aplicar" at bounding box center [561, 231] width 19 height 17
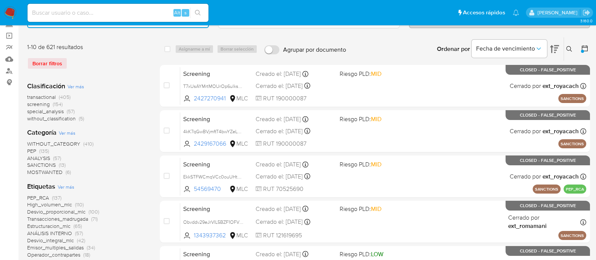
click at [61, 120] on span "without_classification" at bounding box center [51, 119] width 49 height 8
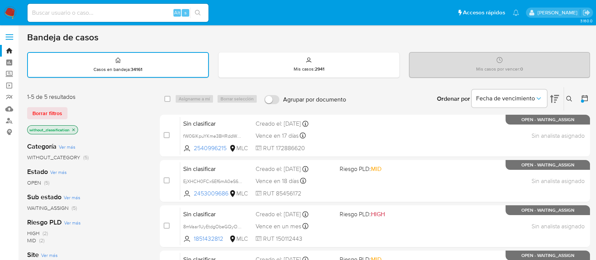
click at [144, 14] on input at bounding box center [118, 13] width 181 height 10
paste input "2337188706"
type input "2337188706"
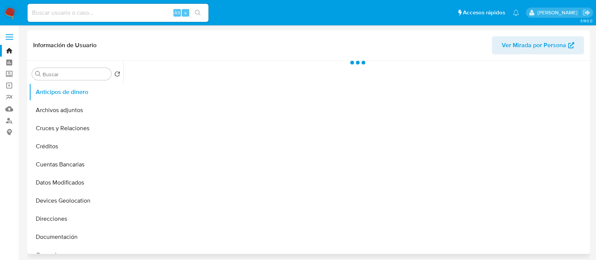
select select "10"
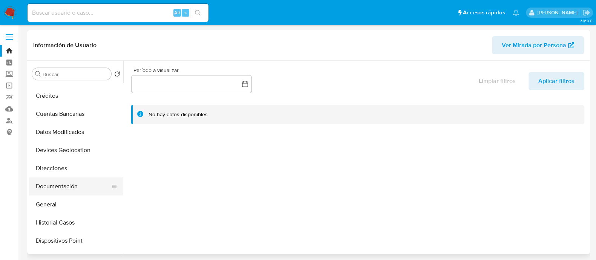
scroll to position [51, 0]
click at [55, 224] on button "Historial Casos" at bounding box center [73, 222] width 88 height 18
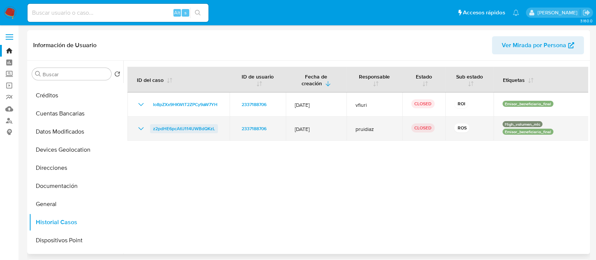
click at [183, 127] on span "z2pdHE6pcAtIJ114UWBdQKzL" at bounding box center [184, 128] width 62 height 9
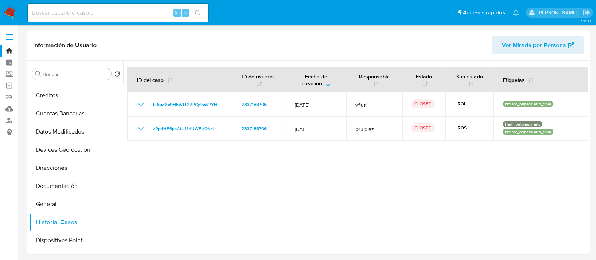
click at [12, 12] on img at bounding box center [10, 12] width 13 height 13
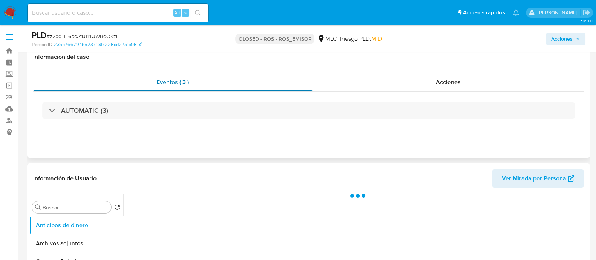
scroll to position [37, 0]
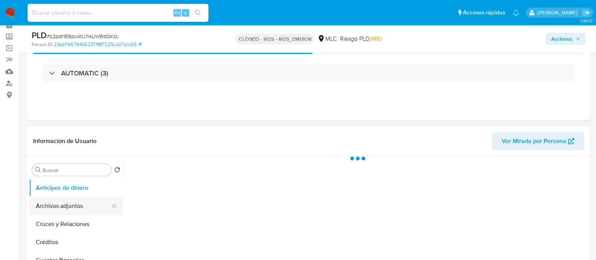
click at [61, 201] on button "Archivos adjuntos" at bounding box center [73, 206] width 88 height 18
select select "10"
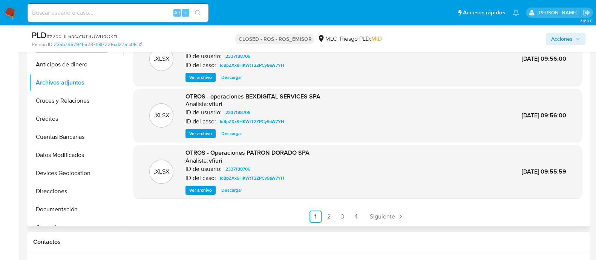
scroll to position [160, 0]
click at [327, 218] on link "2" at bounding box center [329, 217] width 12 height 12
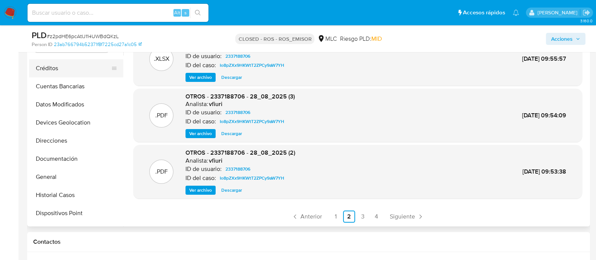
scroll to position [52, 0]
click at [64, 189] on button "Historial Casos" at bounding box center [73, 194] width 88 height 18
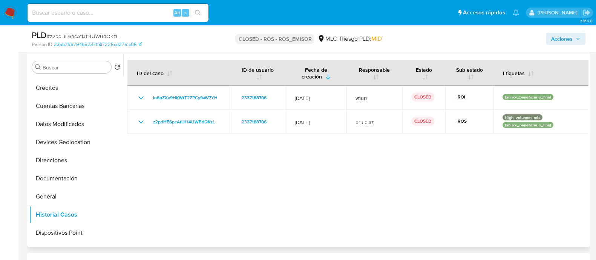
scroll to position [136, 0]
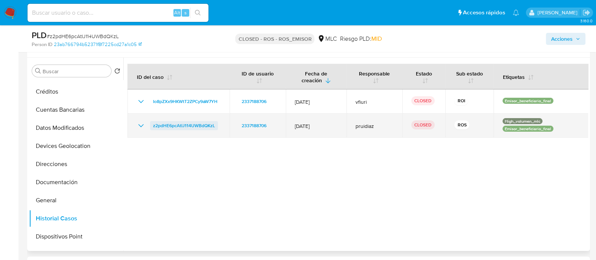
click at [209, 129] on span "z2pdHE6pcAtIJ114UWBdQKzL" at bounding box center [184, 125] width 62 height 9
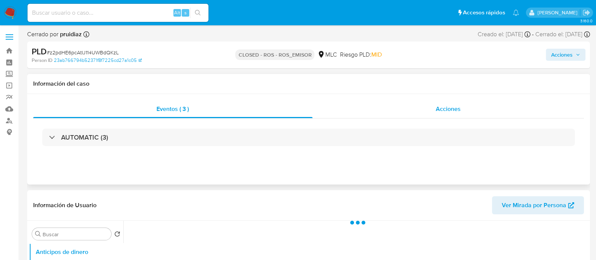
click at [446, 104] on span "Acciones" at bounding box center [448, 108] width 25 height 9
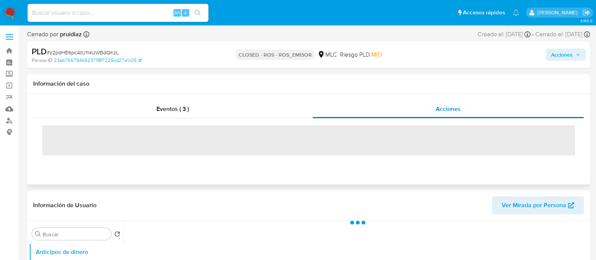
select select "10"
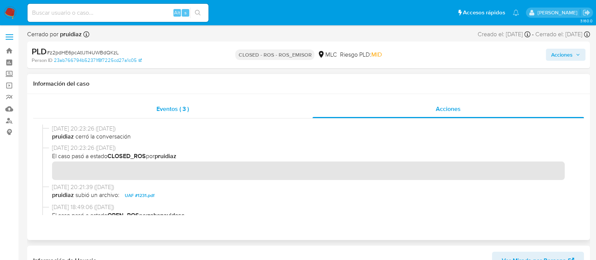
click at [186, 112] on span "Eventos ( 3 )" at bounding box center [172, 108] width 32 height 9
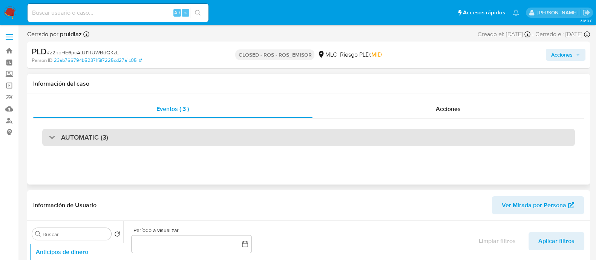
click at [115, 138] on div "AUTOMATIC (3)" at bounding box center [308, 137] width 533 height 17
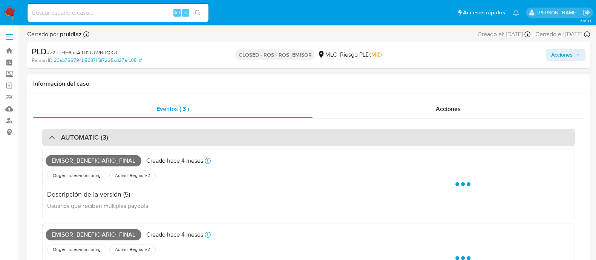
click at [115, 138] on div "AUTOMATIC (3)" at bounding box center [308, 137] width 533 height 17
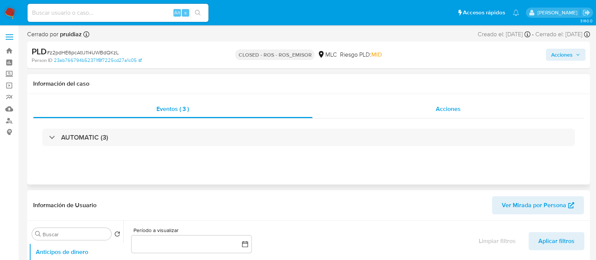
click at [418, 103] on div "Acciones" at bounding box center [449, 109] width 272 height 18
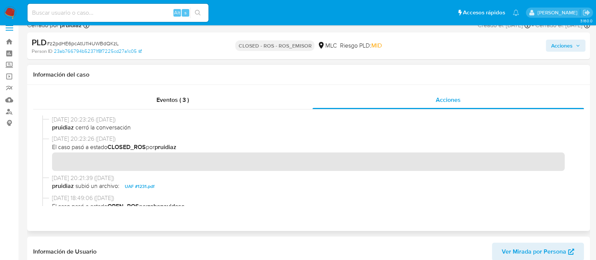
scroll to position [12, 0]
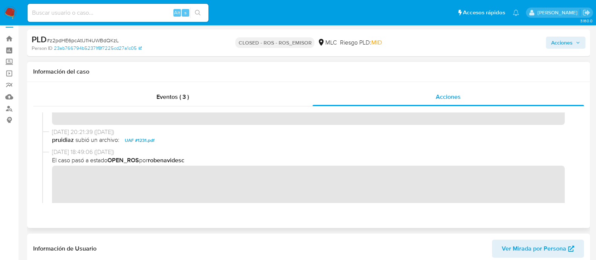
scroll to position [39, 0]
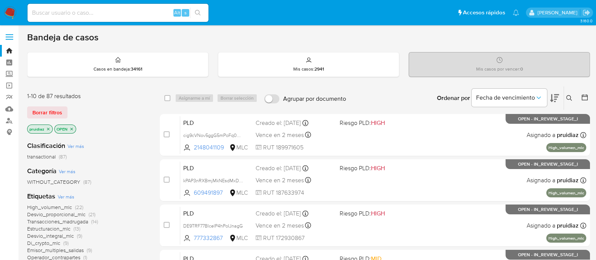
click at [555, 98] on icon at bounding box center [554, 98] width 9 height 8
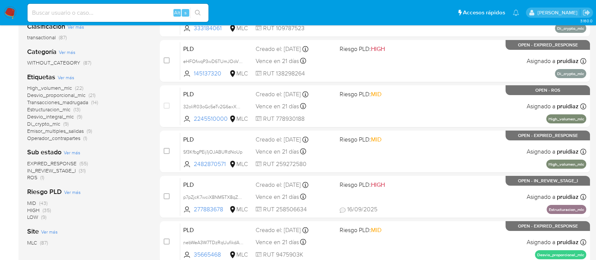
scroll to position [121, 0]
